Goal: Entertainment & Leisure: Consume media (video, audio)

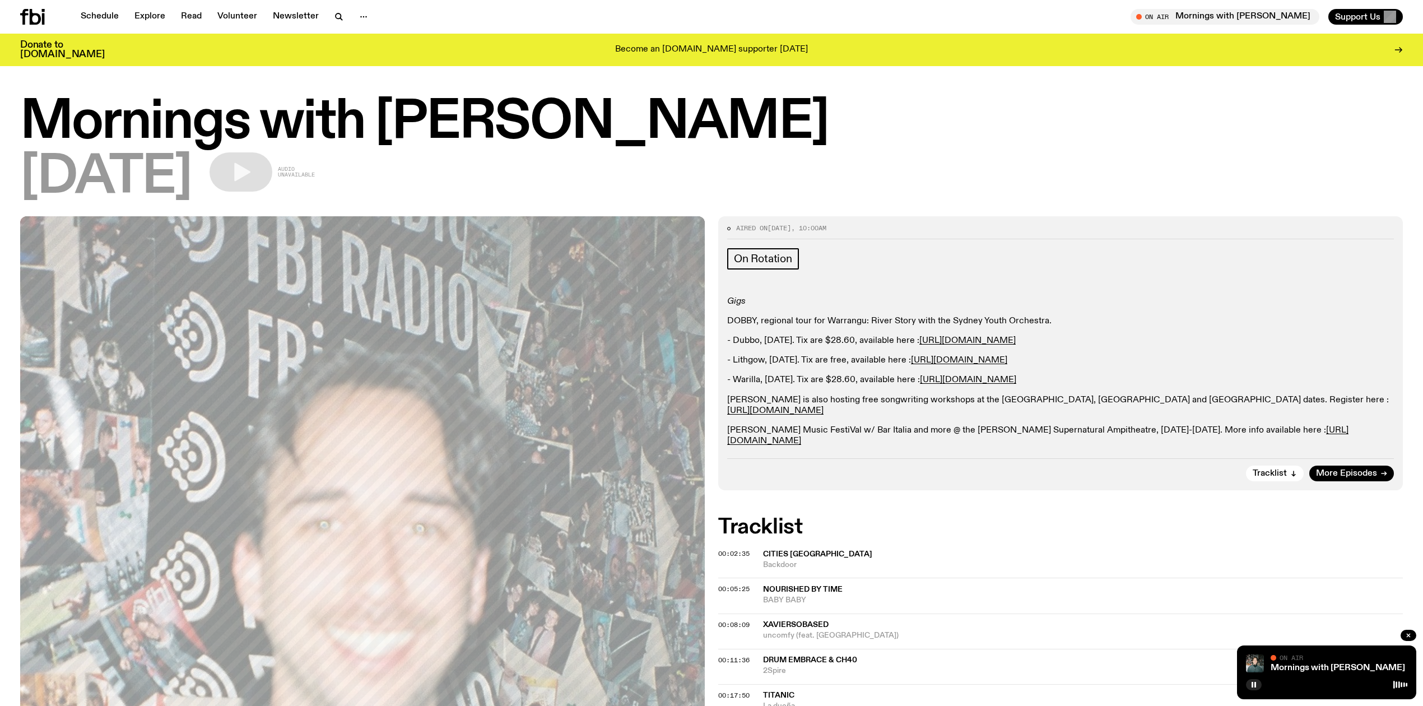
scroll to position [124, 0]
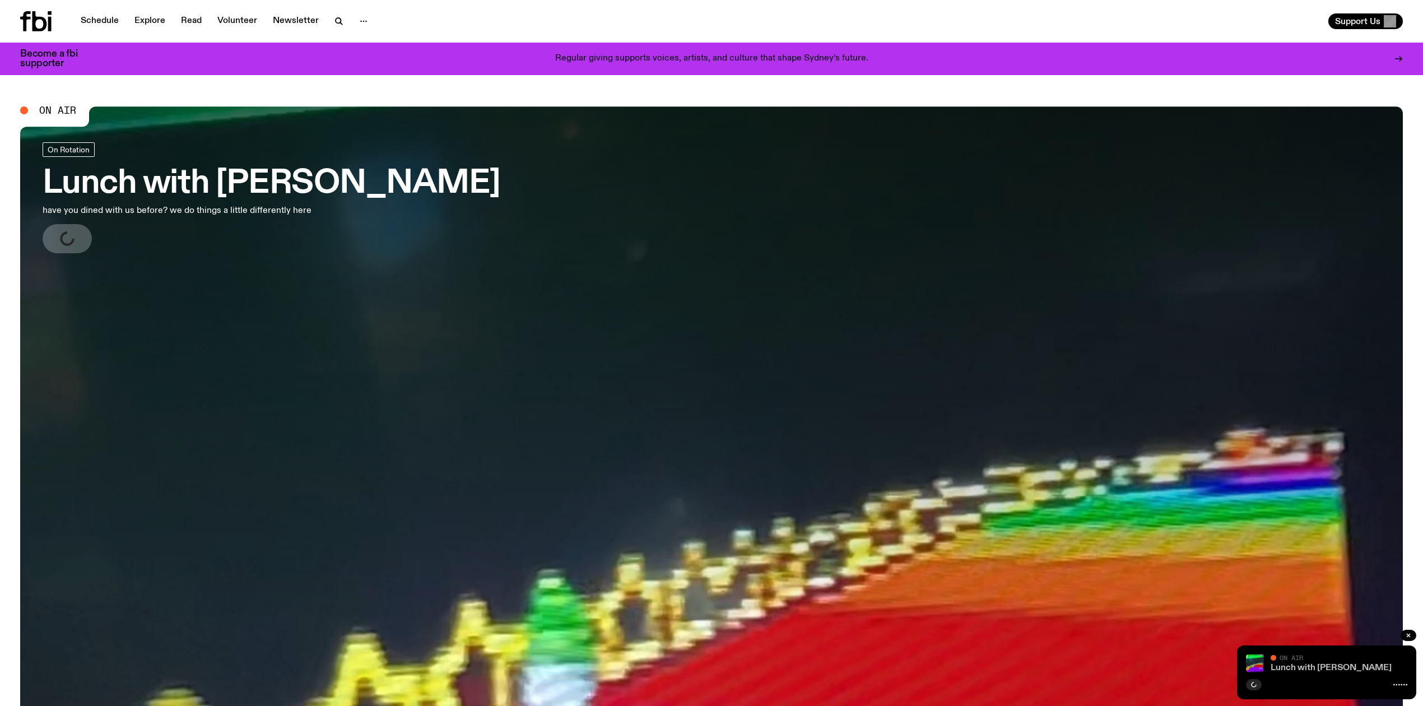
click at [1323, 667] on link "Lunch with [PERSON_NAME]" at bounding box center [1331, 667] width 121 height 9
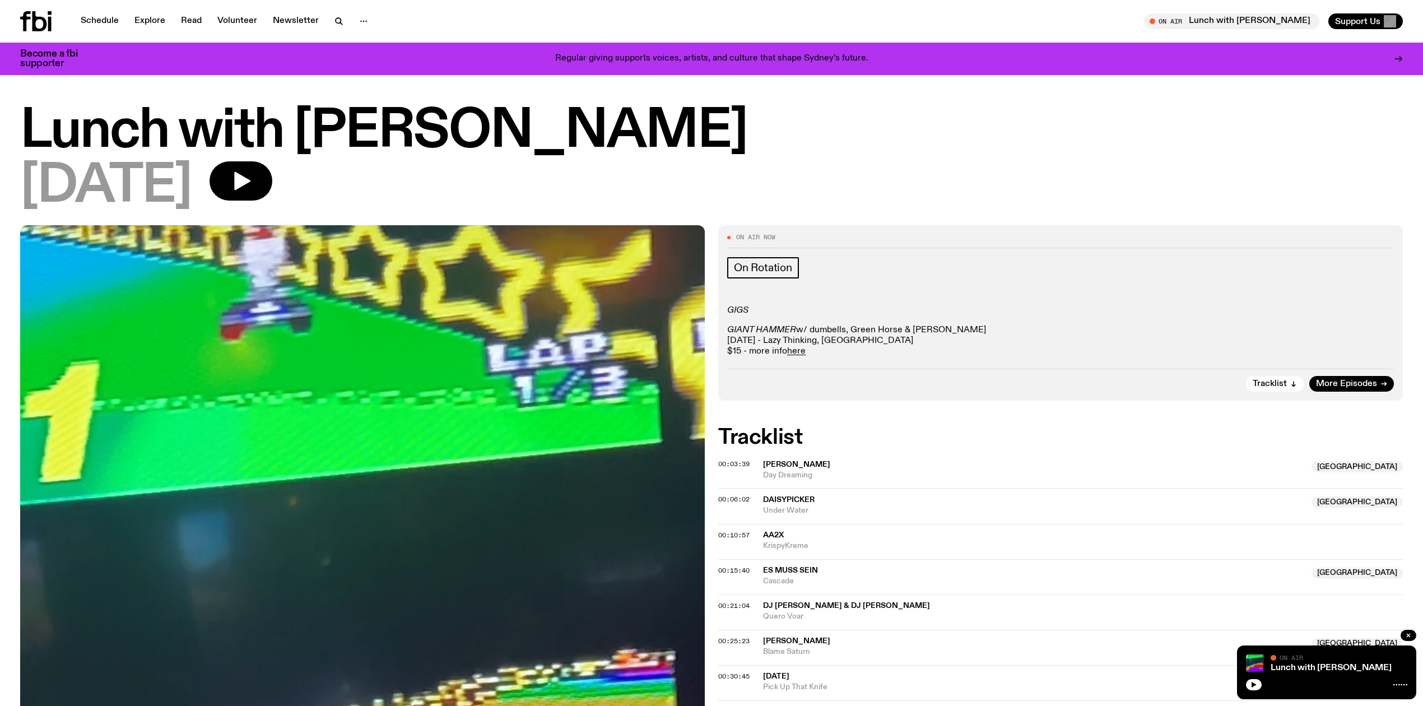
click at [252, 180] on icon "button" at bounding box center [241, 181] width 22 height 22
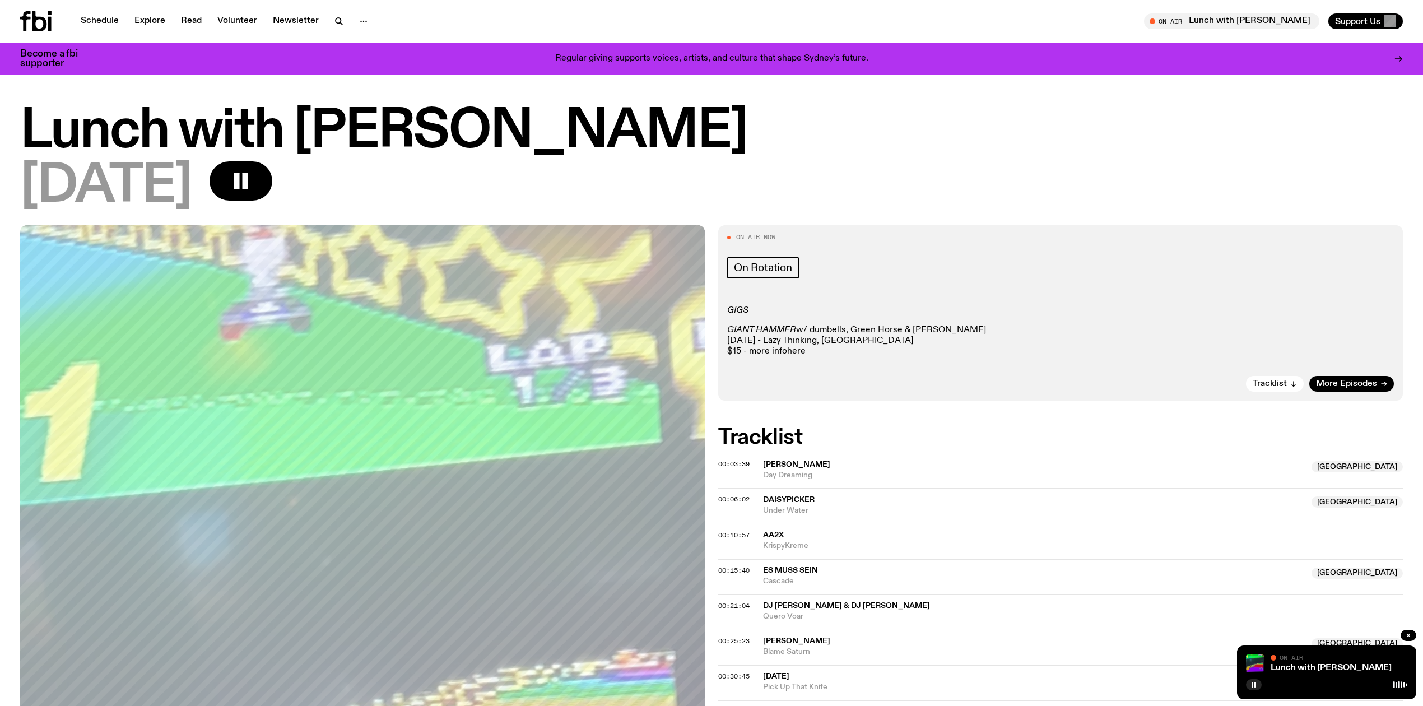
click at [986, 194] on div "[DATE]" at bounding box center [711, 186] width 1383 height 50
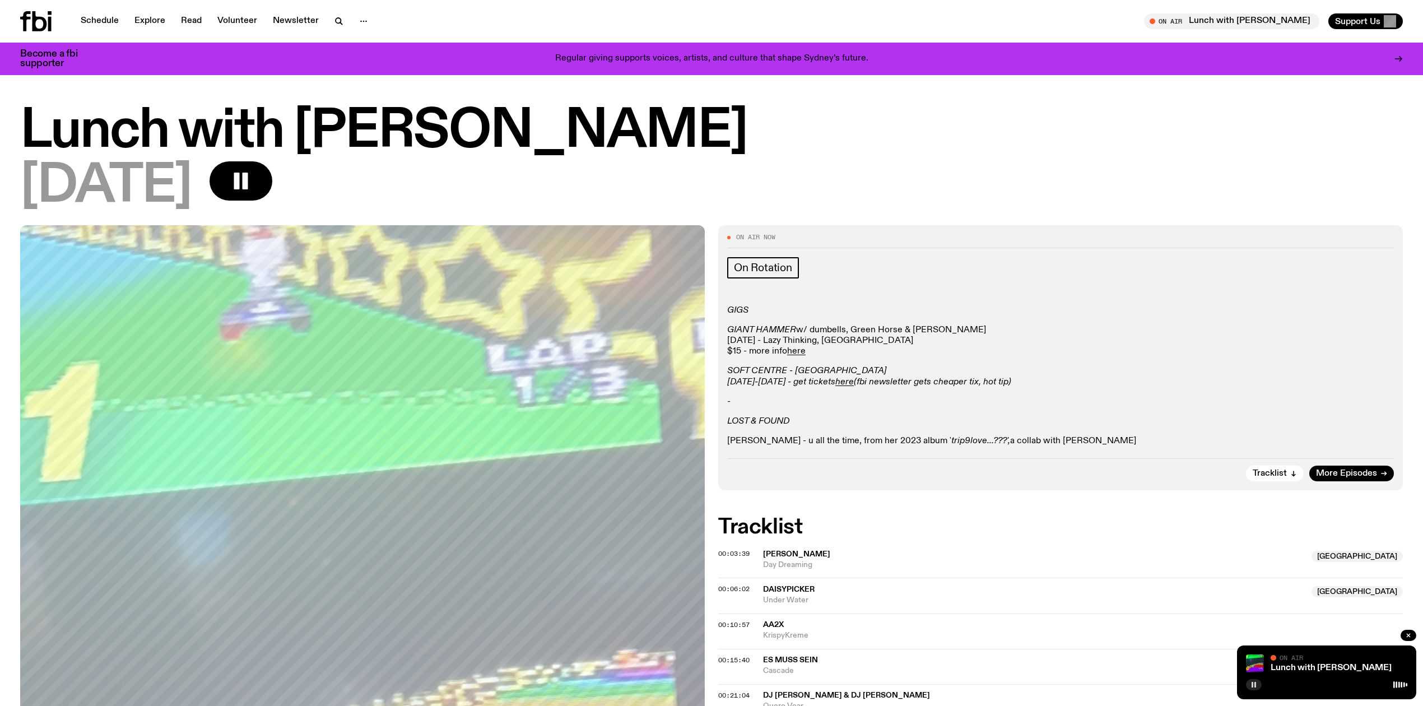
click at [1251, 683] on icon "button" at bounding box center [1253, 684] width 7 height 7
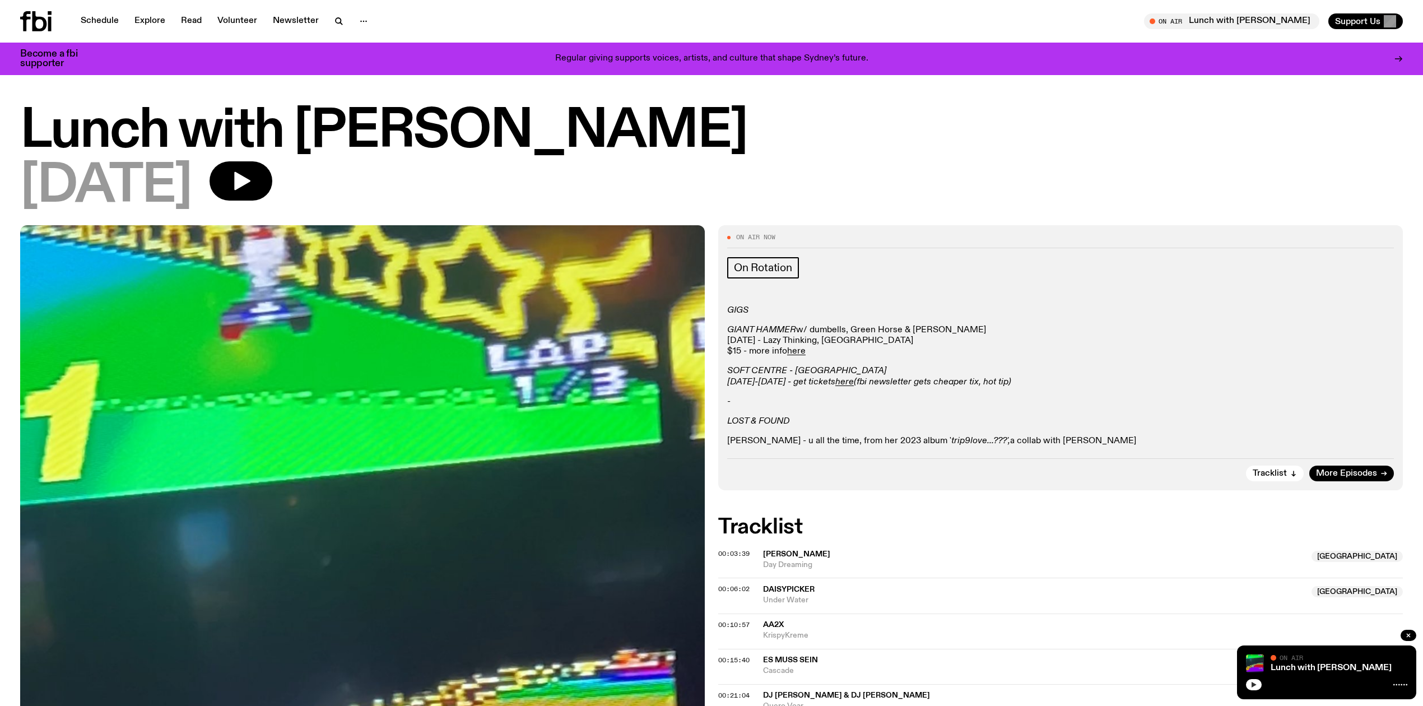
click at [1249, 681] on button "button" at bounding box center [1254, 684] width 16 height 11
